Goal: Task Accomplishment & Management: Complete application form

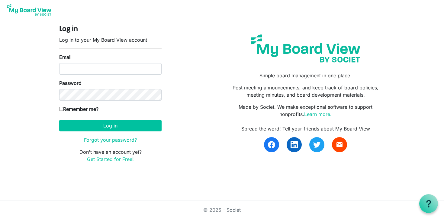
type input "[PERSON_NAME][EMAIL_ADDRESS][DOMAIN_NAME]"
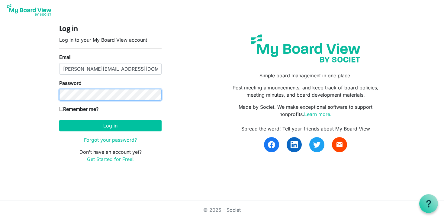
click at [59, 120] on button "Log in" at bounding box center [110, 125] width 102 height 11
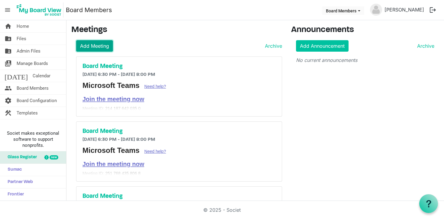
click at [89, 44] on link "Add Meeting" at bounding box center [94, 45] width 37 height 11
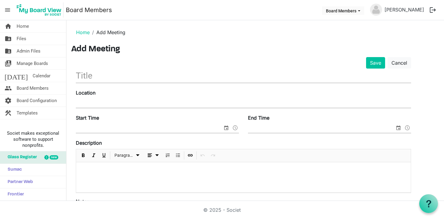
click at [151, 74] on input "text" at bounding box center [243, 76] width 335 height 14
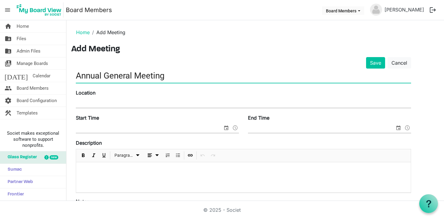
type input "Annual General Meeting"
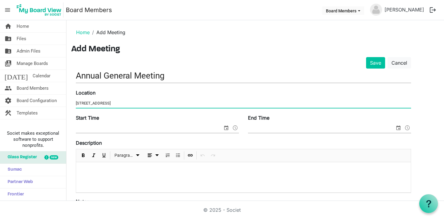
type input "1652 Keele St"
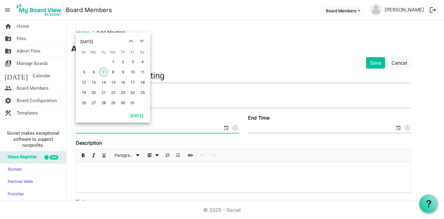
click at [227, 127] on span "select" at bounding box center [226, 128] width 7 height 8
click at [141, 40] on span "next month" at bounding box center [142, 41] width 11 height 11
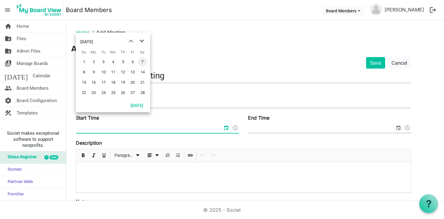
click at [141, 40] on span "next month" at bounding box center [142, 41] width 11 height 11
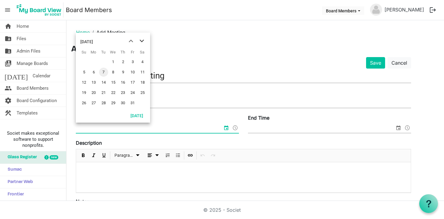
click at [141, 40] on span "next month" at bounding box center [142, 41] width 11 height 11
click at [112, 91] on span "23" at bounding box center [113, 92] width 9 height 9
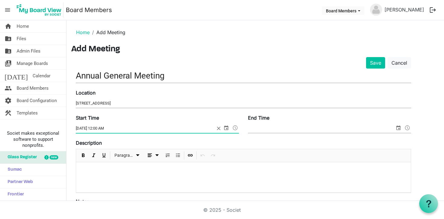
click at [99, 129] on input "9/23/2026 12:00 AM" at bounding box center [145, 128] width 139 height 9
click at [300, 127] on input "End Time" at bounding box center [321, 128] width 147 height 9
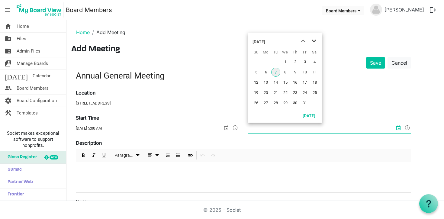
click at [311, 41] on span "next month" at bounding box center [314, 41] width 11 height 11
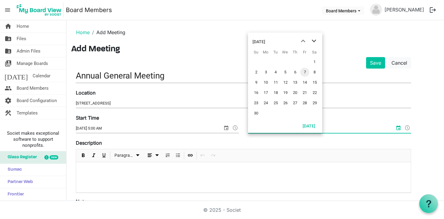
click at [311, 41] on span "next month" at bounding box center [314, 41] width 11 height 11
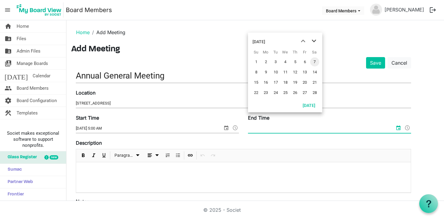
click at [311, 41] on span "next month" at bounding box center [314, 41] width 11 height 11
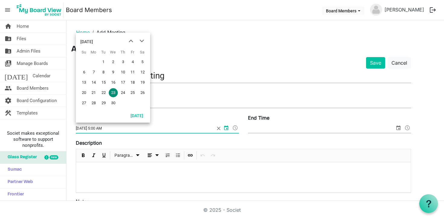
click at [112, 131] on input "9/23/2026 5:00 AM" at bounding box center [145, 128] width 139 height 9
drag, startPoint x: 117, startPoint y: 130, endPoint x: 66, endPoint y: 130, distance: 51.1
click at [66, 130] on div "home Home folder_shared Files folder_shared Admin Files switch_account Manage B…" at bounding box center [222, 110] width 444 height 181
click at [109, 130] on input "9/23/2026 5:00 AM" at bounding box center [145, 128] width 139 height 9
click at [107, 129] on input "9/23/2026 5:00 AM" at bounding box center [145, 128] width 139 height 9
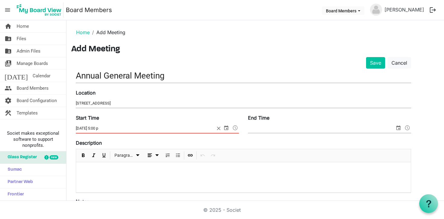
click at [120, 128] on input "9/23/2026 5:00 p" at bounding box center [145, 128] width 139 height 9
click at [366, 57] on button "Save" at bounding box center [375, 62] width 19 height 11
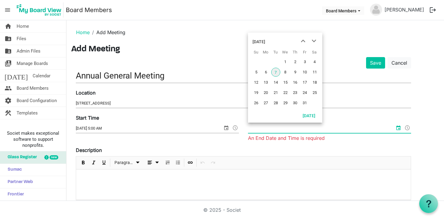
click at [109, 129] on input "9/23/2026 5:00 AM" at bounding box center [149, 128] width 147 height 9
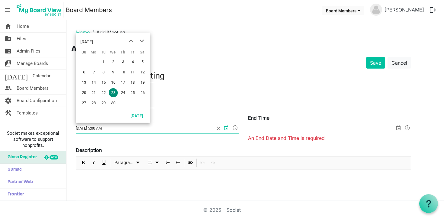
click at [112, 124] on input "9/23/2026 5:00 AM" at bounding box center [145, 128] width 139 height 9
click at [110, 126] on input "9/23/2026 5:00 AM" at bounding box center [145, 128] width 139 height 9
click at [107, 128] on input "9/23/2026 5:00 AM" at bounding box center [145, 128] width 139 height 9
type input "9/23/2026 5:00 PM"
click at [201, 108] on div "Location 1652 Keele St" at bounding box center [243, 99] width 344 height 20
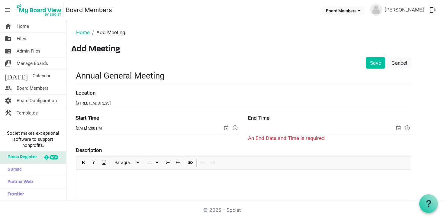
click at [261, 124] on input "End Time" at bounding box center [321, 128] width 147 height 9
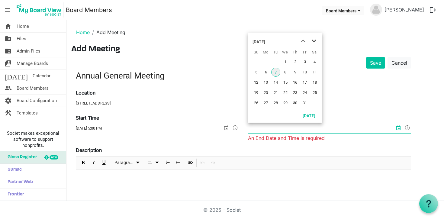
click at [313, 41] on span "next month" at bounding box center [314, 41] width 11 height 11
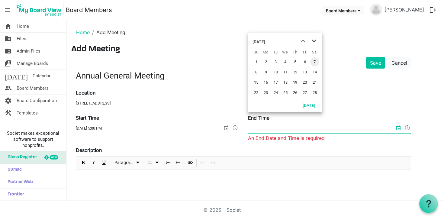
click at [313, 41] on span "next month" at bounding box center [314, 41] width 11 height 11
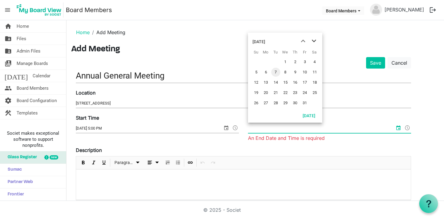
click at [313, 41] on span "next month" at bounding box center [314, 41] width 11 height 11
click at [285, 93] on span "23" at bounding box center [285, 92] width 9 height 9
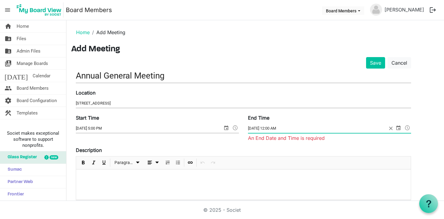
click at [273, 129] on input "9/23/2026 12:00 AM" at bounding box center [317, 128] width 139 height 9
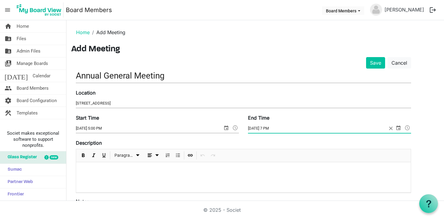
type input "9/23/2026 7 PM"
click at [366, 57] on button "Save" at bounding box center [375, 62] width 19 height 11
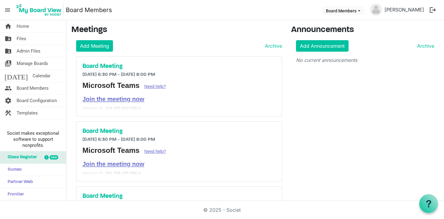
scroll to position [162, 0]
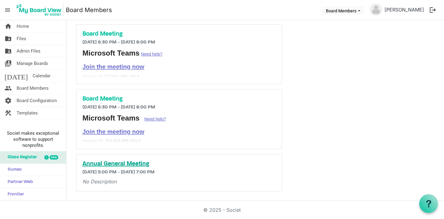
click at [113, 165] on h5 "Annual General Meeting" at bounding box center [178, 163] width 193 height 7
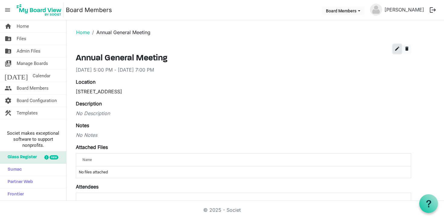
click at [397, 48] on span "edit" at bounding box center [397, 48] width 5 height 5
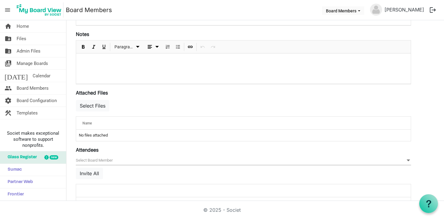
scroll to position [187, 0]
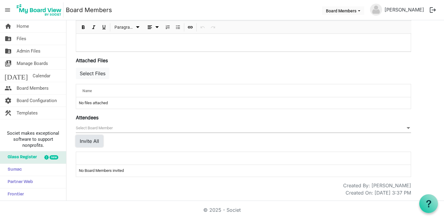
click at [91, 141] on button "Invite All" at bounding box center [89, 140] width 27 height 11
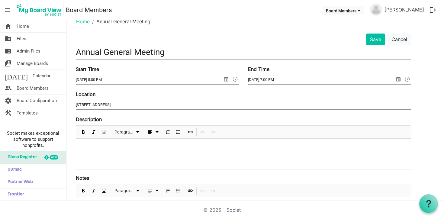
scroll to position [0, 0]
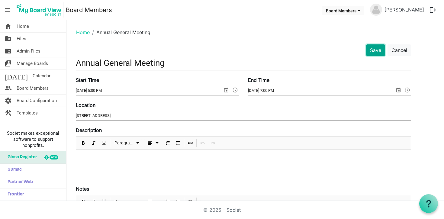
click at [373, 52] on button "Save" at bounding box center [375, 49] width 19 height 11
click at [86, 32] on link "Home" at bounding box center [83, 32] width 14 height 6
